Goal: Information Seeking & Learning: Learn about a topic

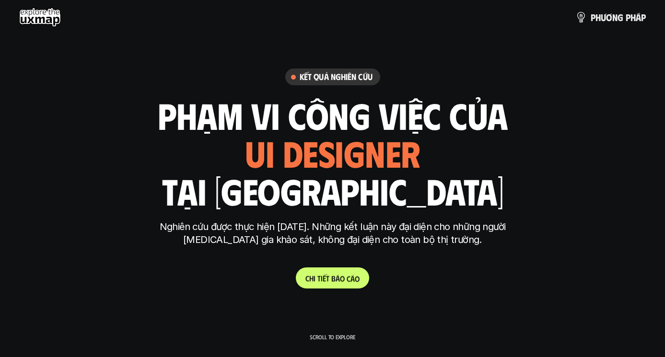
click at [337, 279] on p "C h i t i ế t b á o c á o" at bounding box center [332, 278] width 54 height 9
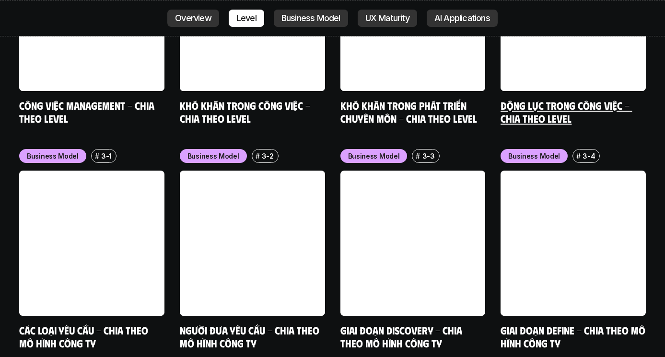
scroll to position [3808, 0]
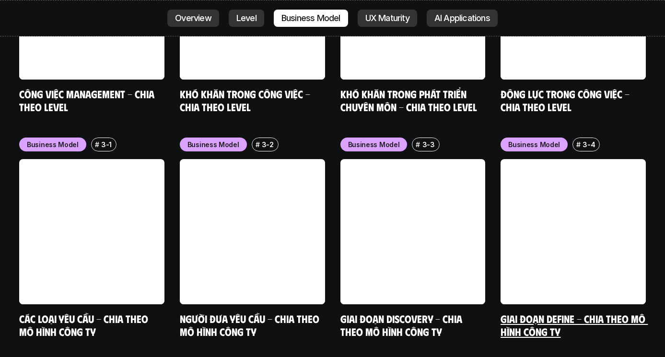
click at [526, 312] on link "Giai đoạn Define - Chia theo mô hình công ty" at bounding box center [573, 325] width 147 height 26
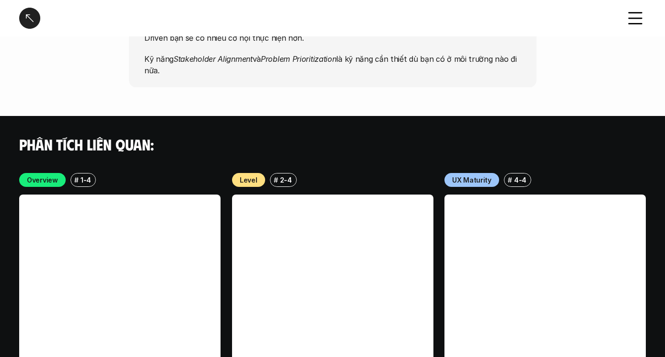
scroll to position [1970, 0]
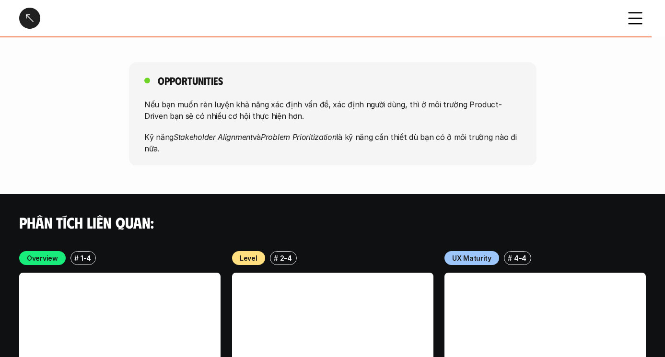
click at [30, 14] on div at bounding box center [29, 18] width 21 height 21
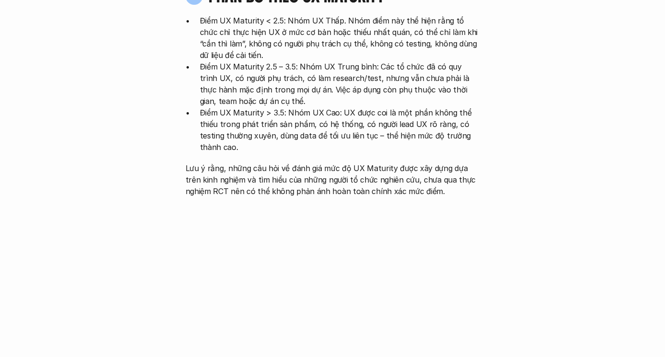
scroll to position [2712, 0]
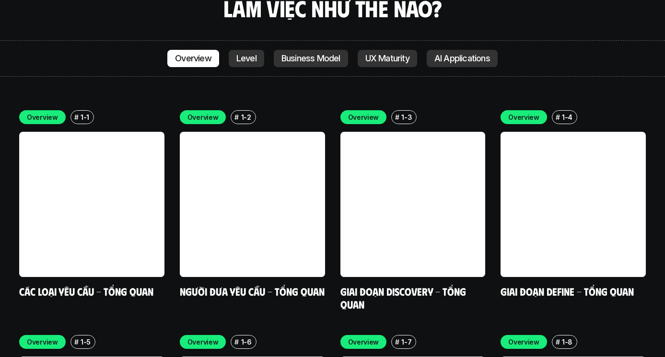
click at [479, 54] on p "AI Applications" at bounding box center [462, 59] width 56 height 10
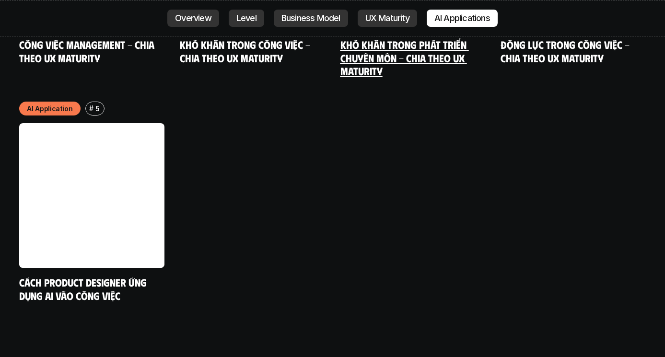
scroll to position [4994, 0]
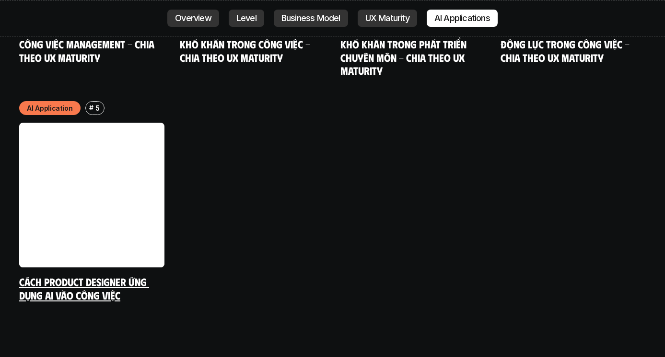
click at [91, 275] on link "Cách Product Designer ứng dụng AI vào công việc" at bounding box center [84, 288] width 130 height 26
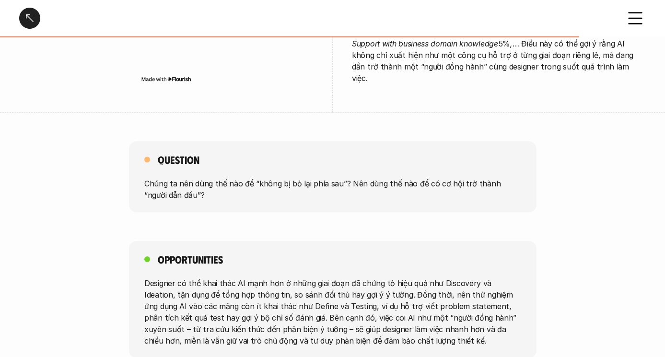
scroll to position [2050, 0]
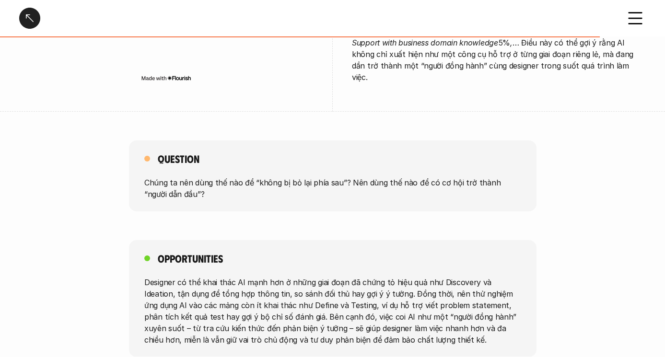
click at [336, 177] on p "Chúng ta nên dùng thế nào để “không bị bỏ lại phía sau”? Nên dùng thế nào để có…" at bounding box center [332, 188] width 377 height 23
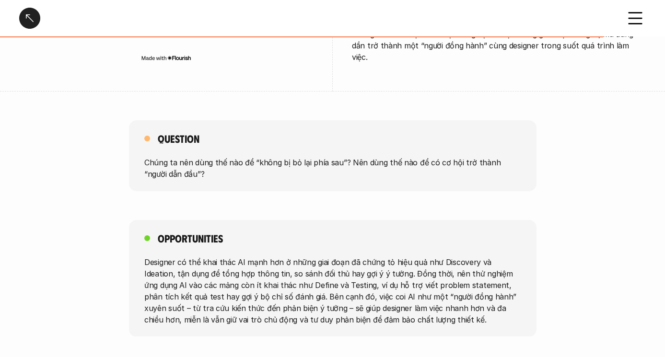
scroll to position [2079, 0]
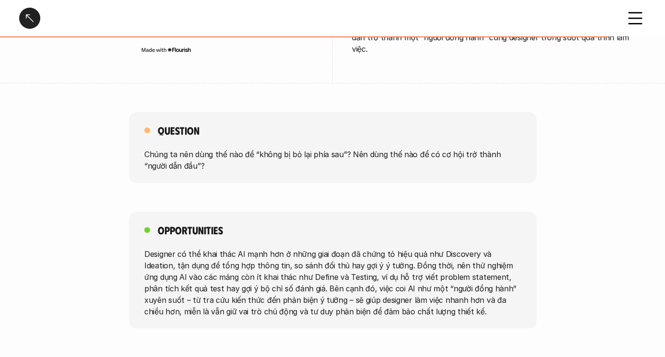
click at [27, 22] on div at bounding box center [29, 18] width 21 height 21
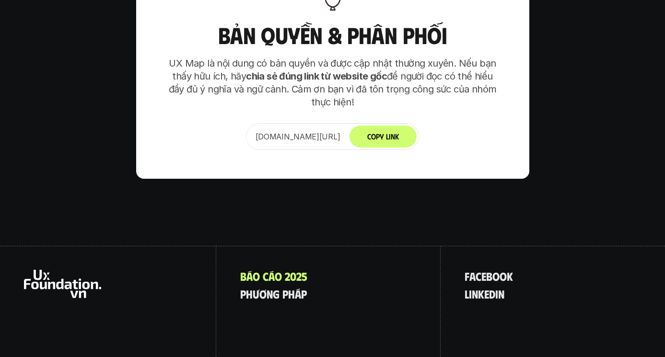
scroll to position [5948, 0]
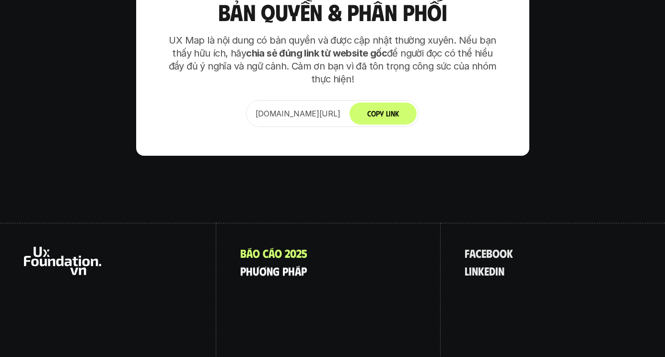
click at [290, 265] on p "p h ư ơ n g p h á p" at bounding box center [273, 271] width 67 height 12
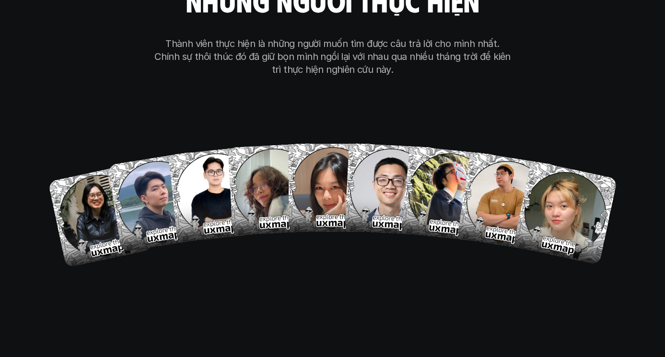
scroll to position [5479, 0]
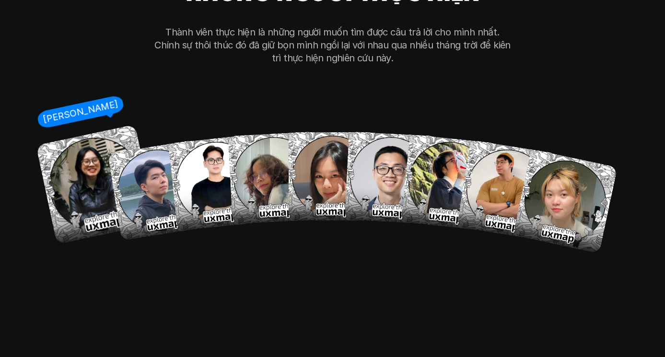
click at [95, 167] on img at bounding box center [96, 184] width 120 height 120
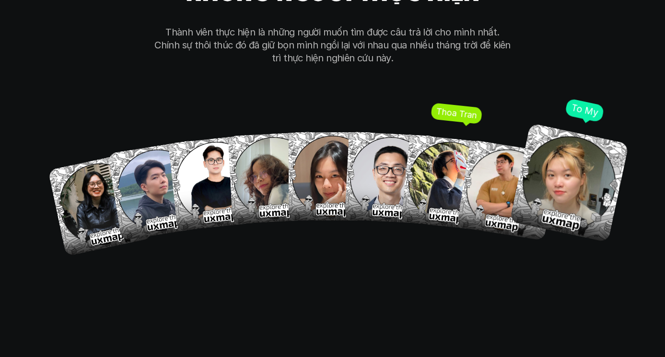
click at [556, 146] on img at bounding box center [568, 182] width 119 height 119
